Goal: Download file/media

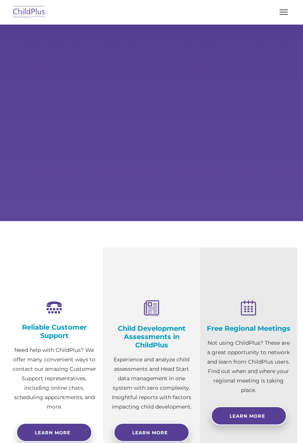
select select "MEDIUM"
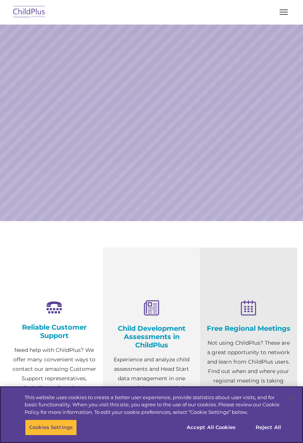
select select "MEDIUM"
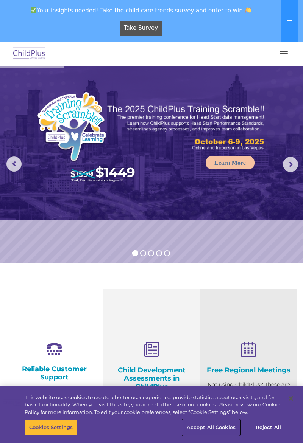
click at [215, 429] on button "Accept All Cookies" at bounding box center [210, 428] width 57 height 16
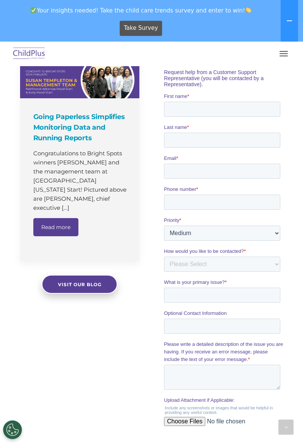
scroll to position [809, 0]
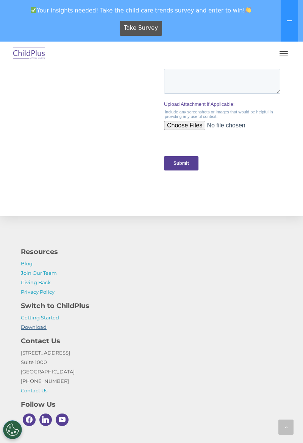
click at [42, 329] on link "Download" at bounding box center [34, 327] width 26 height 6
